Goal: Find contact information

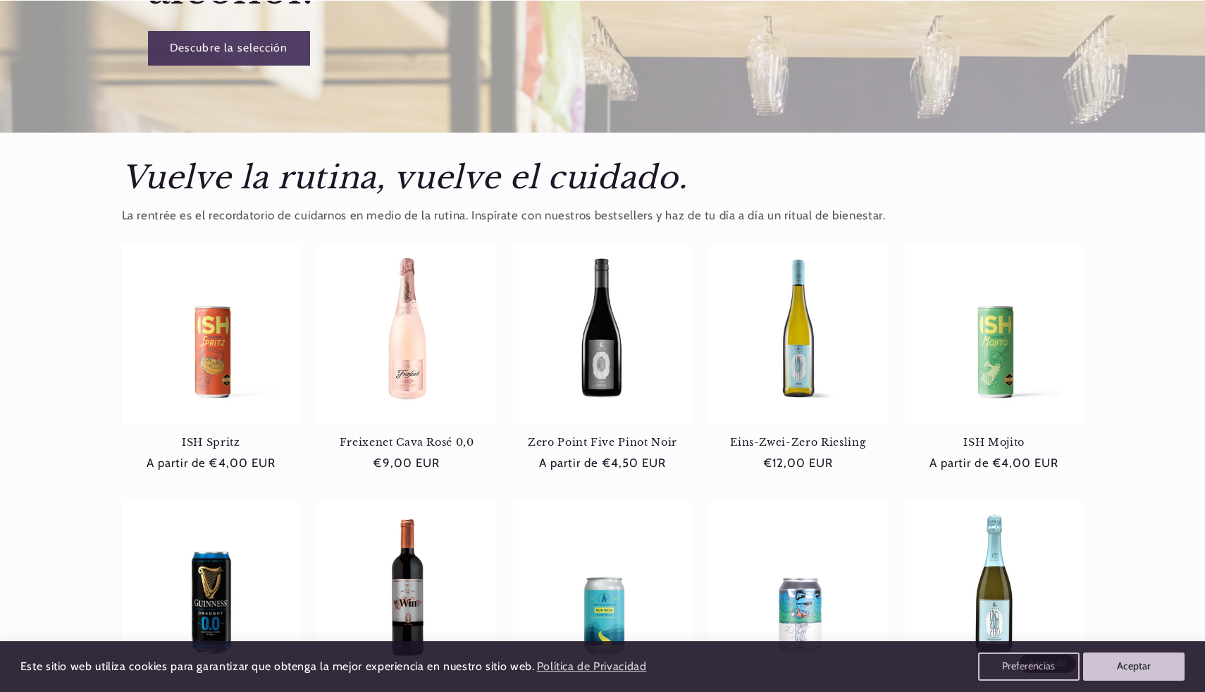
scroll to position [637, 0]
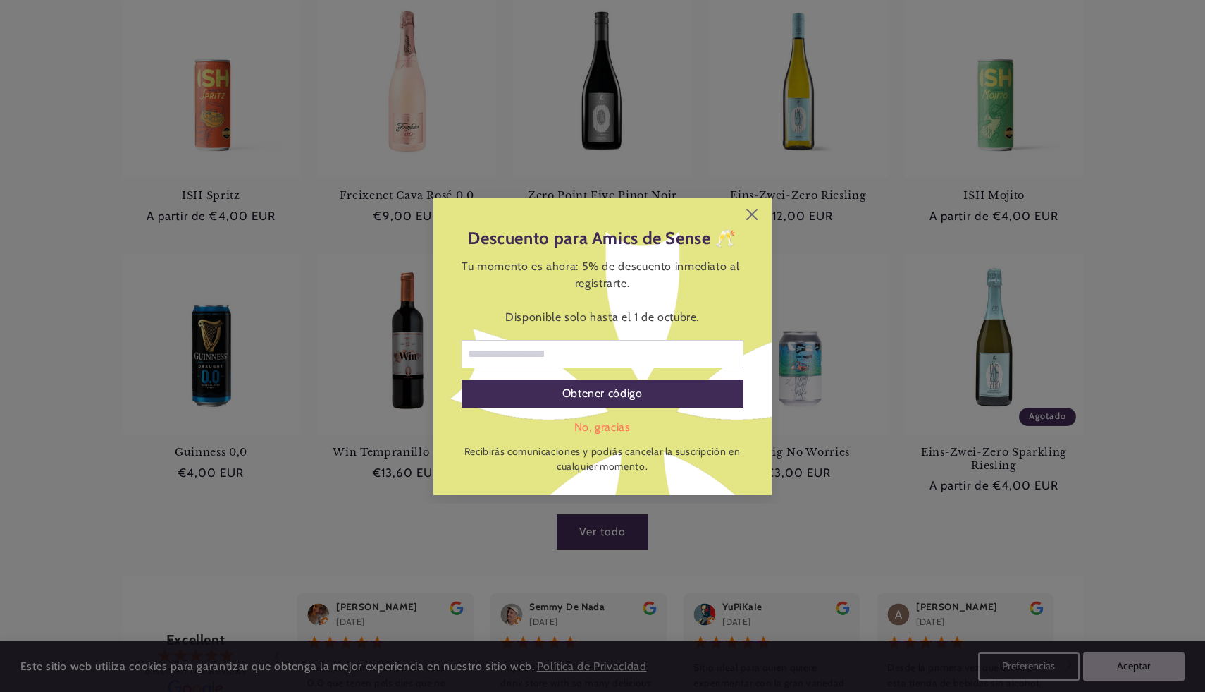
click at [751, 220] on div "Descuento para Amics de Sense 🥂 Tu momento es ahora: 5% de descuento inmediato …" at bounding box center [603, 345] width 338 height 297
click at [754, 214] on icon at bounding box center [752, 214] width 11 height 11
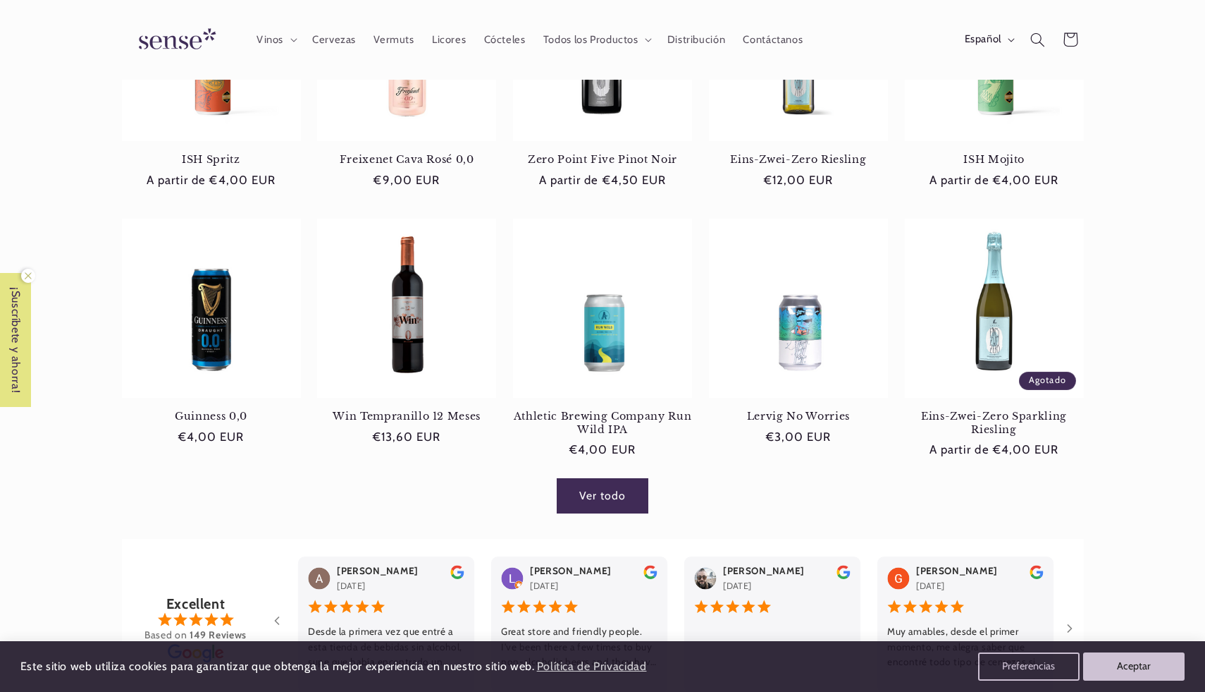
scroll to position [0, 0]
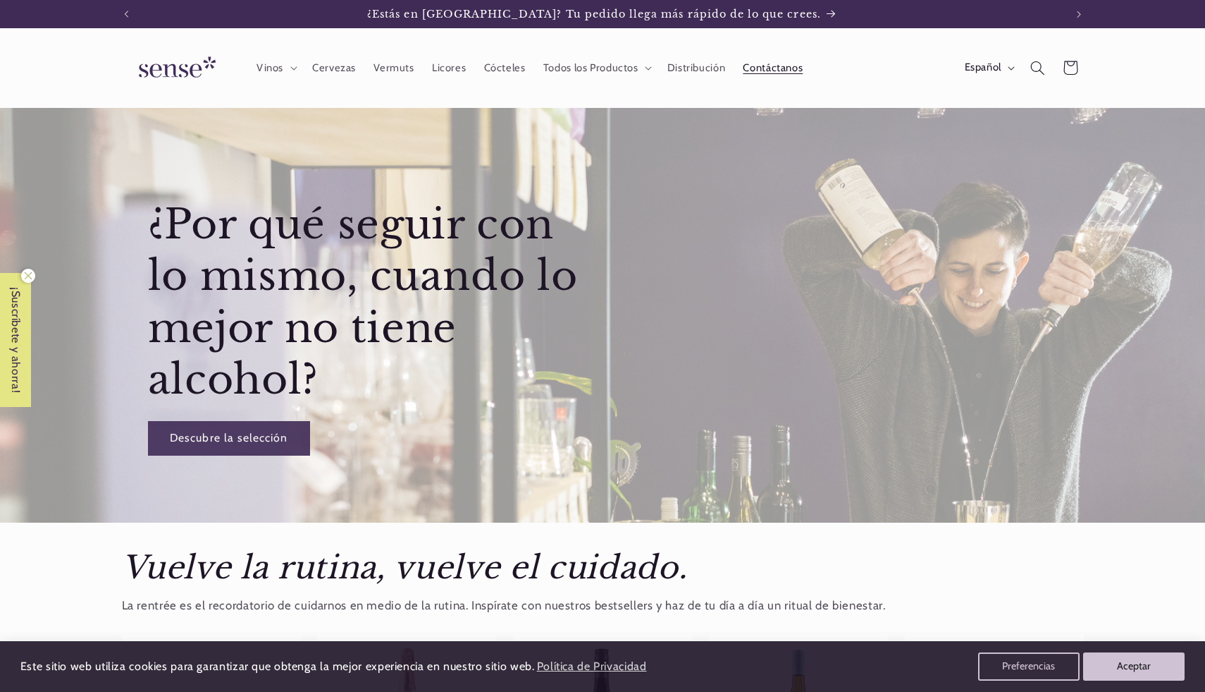
click at [771, 61] on span "Contáctanos" at bounding box center [773, 67] width 60 height 13
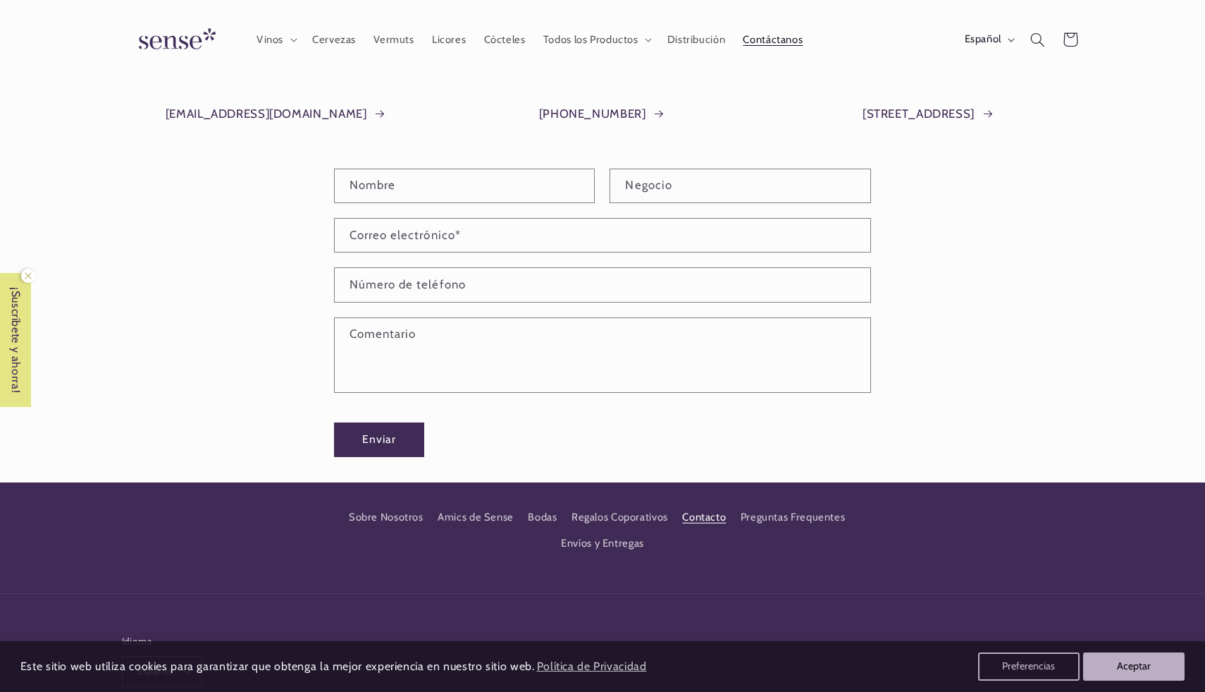
scroll to position [230, 0]
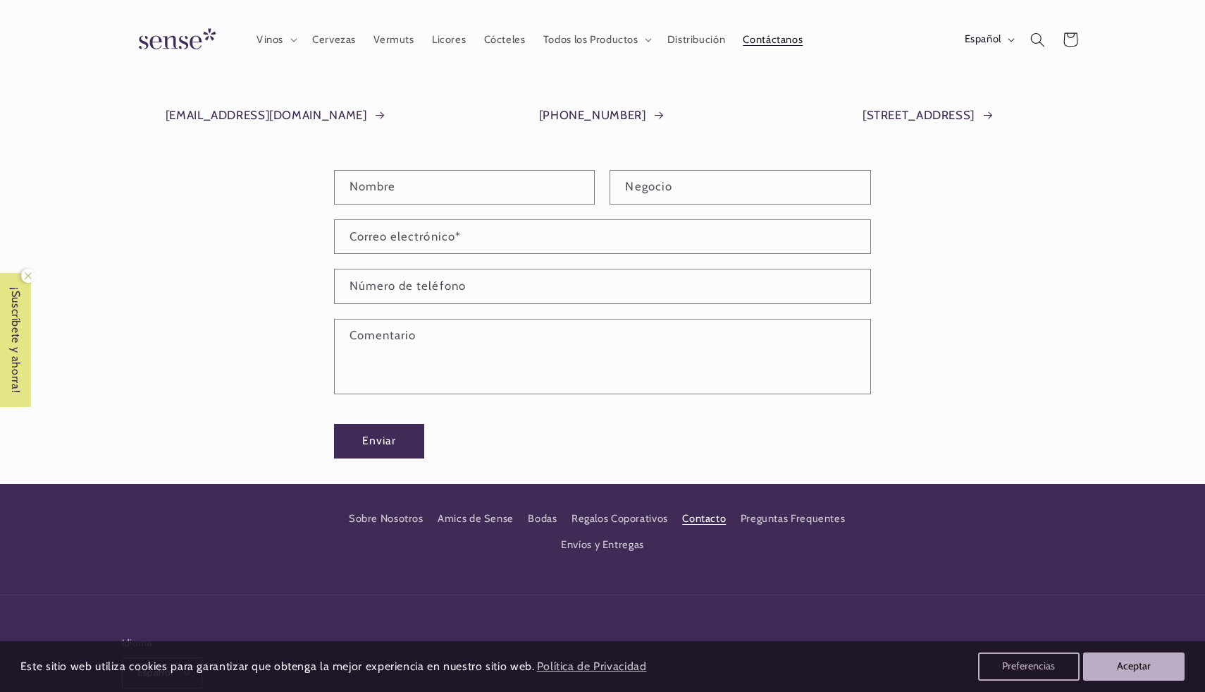
click at [182, 216] on div "Formulario de contacto Nombre Negocio Correo electrónico * Número de teléfono C…" at bounding box center [602, 327] width 1205 height 314
